Goal: Communication & Community: Answer question/provide support

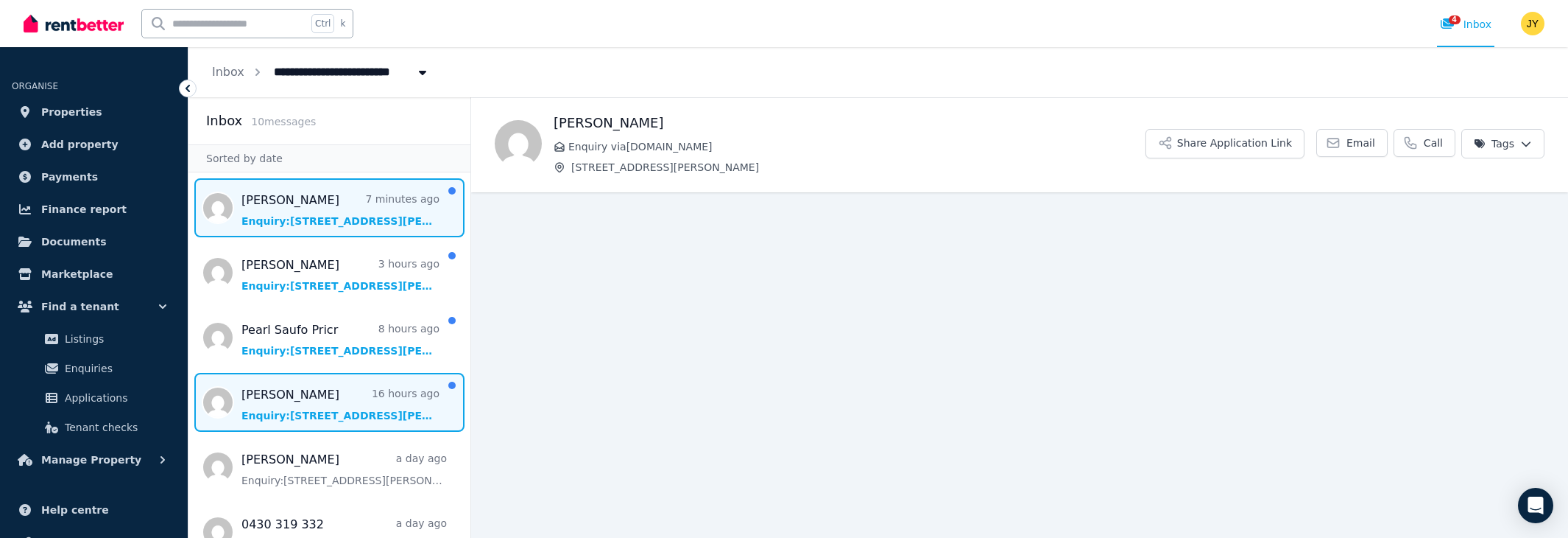
click at [314, 392] on span "Message list" at bounding box center [329, 402] width 282 height 59
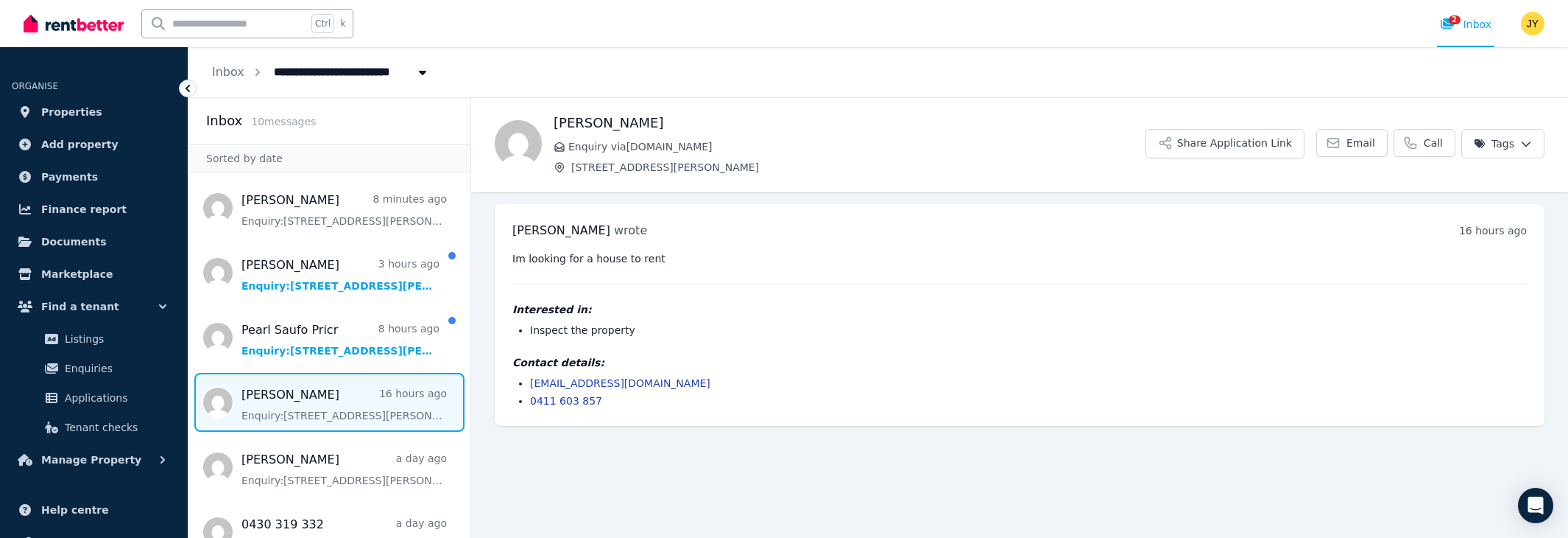
click at [606, 382] on link "[EMAIL_ADDRESS][DOMAIN_NAME]" at bounding box center [620, 383] width 180 height 12
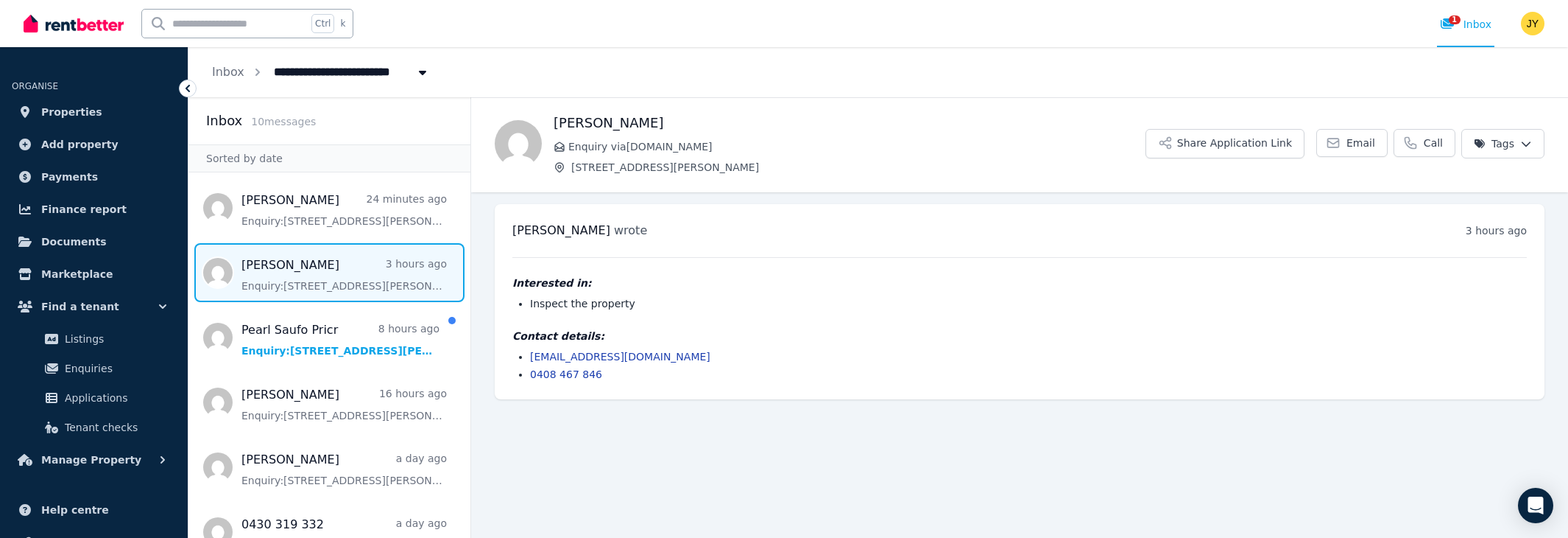
click at [315, 262] on span "Message list" at bounding box center [329, 272] width 282 height 59
